Goal: Check status: Check status

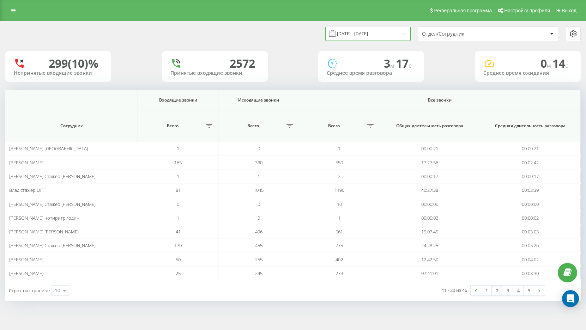
click at [378, 38] on input "[DATE] - [DATE]" at bounding box center [367, 34] width 85 height 14
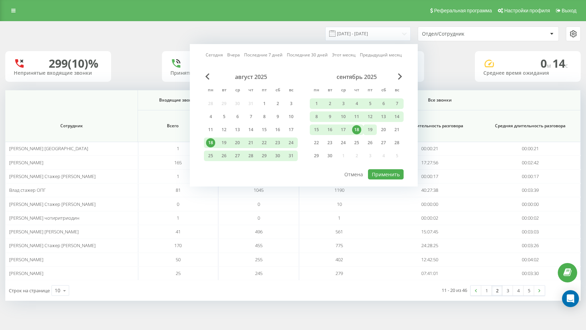
click at [367, 130] on div "19" at bounding box center [370, 129] width 9 height 9
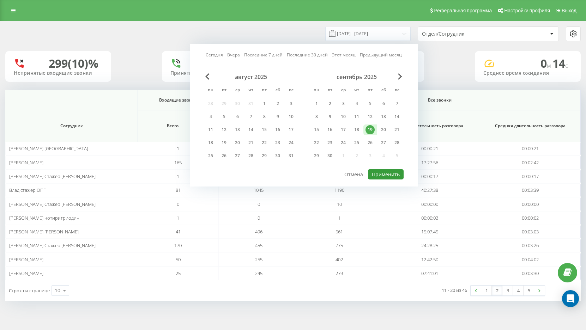
click at [387, 174] on button "Применить" at bounding box center [386, 174] width 36 height 10
type input "[DATE] - [DATE]"
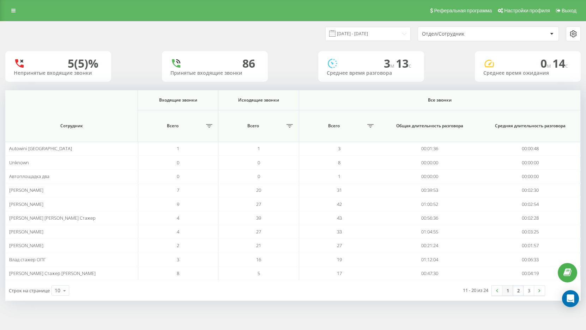
click at [508, 291] on link "1" at bounding box center [508, 291] width 11 height 10
click at [530, 290] on link "3" at bounding box center [529, 291] width 11 height 10
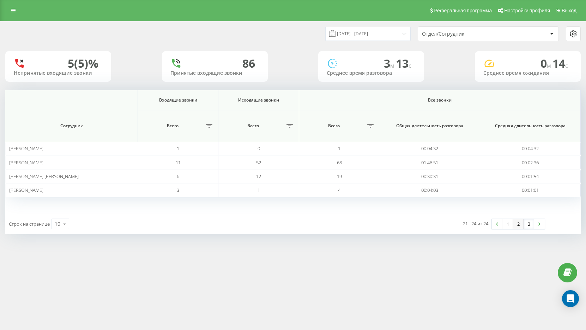
click at [520, 224] on link "2" at bounding box center [518, 224] width 11 height 10
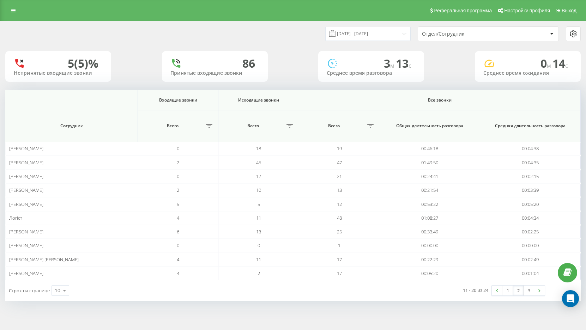
click at [519, 291] on link "2" at bounding box center [518, 291] width 11 height 10
click at [509, 292] on link "1" at bounding box center [508, 291] width 11 height 10
click at [522, 292] on link "2" at bounding box center [518, 291] width 11 height 10
click at [527, 291] on link "3" at bounding box center [529, 291] width 11 height 10
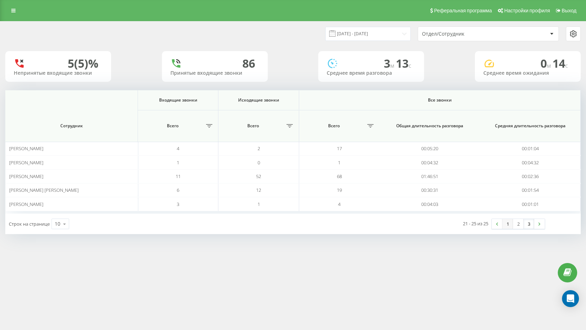
click at [510, 226] on link "1" at bounding box center [508, 224] width 11 height 10
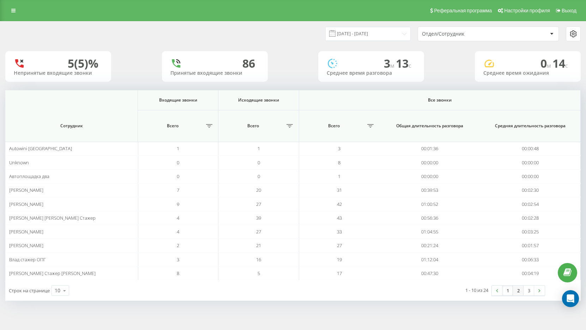
click at [517, 290] on link "2" at bounding box center [518, 291] width 11 height 10
